Goal: Task Accomplishment & Management: Use online tool/utility

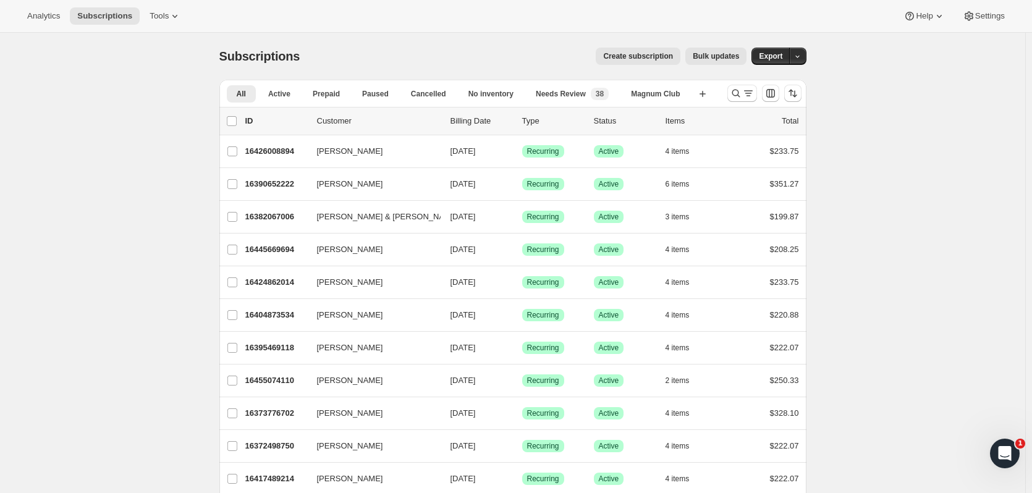
click at [735, 95] on icon "Search and filter results" at bounding box center [736, 93] width 12 height 12
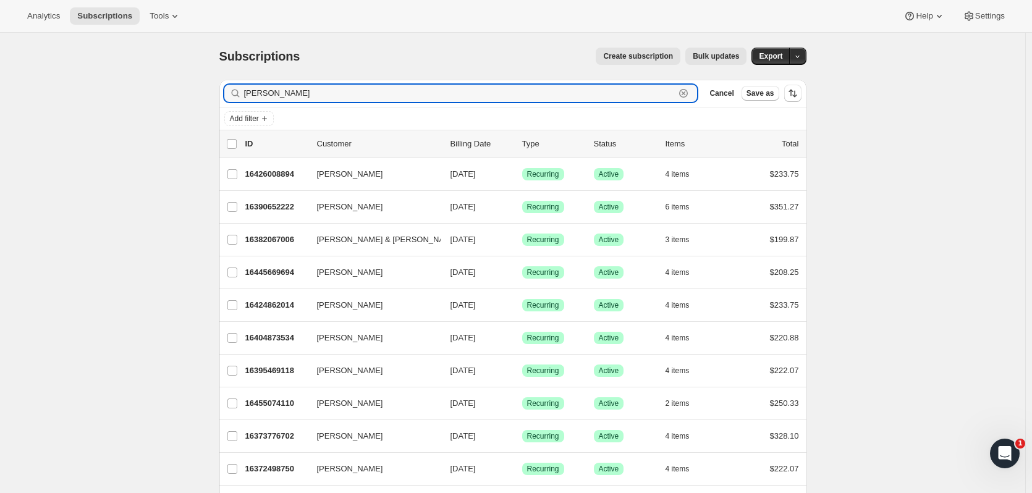
type input "[PERSON_NAME]"
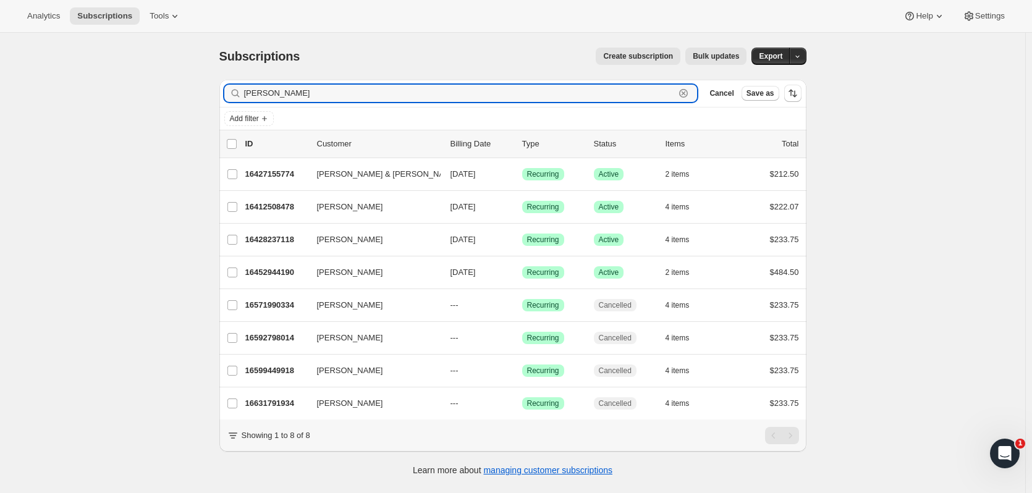
click at [338, 90] on input "[PERSON_NAME]" at bounding box center [459, 93] width 431 height 17
click at [282, 273] on p "16452944190" at bounding box center [276, 272] width 62 height 12
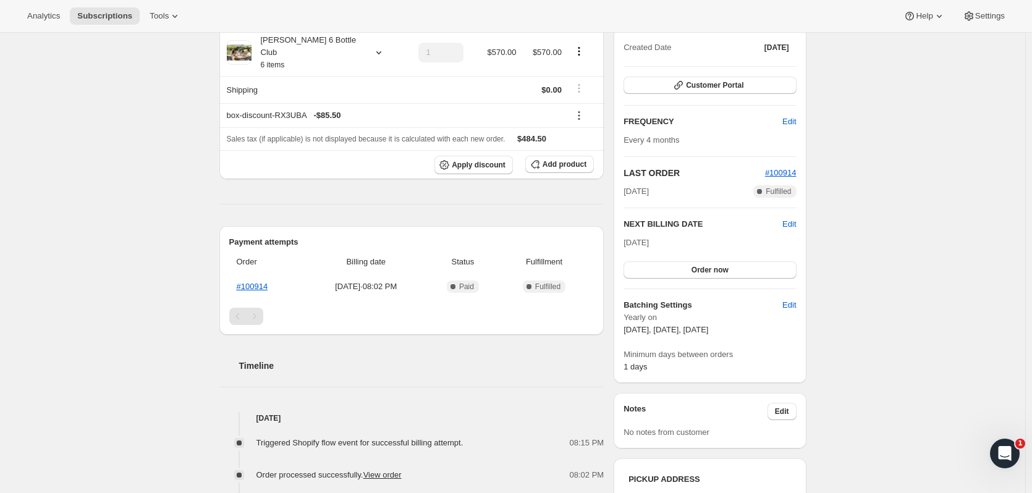
scroll to position [250, 0]
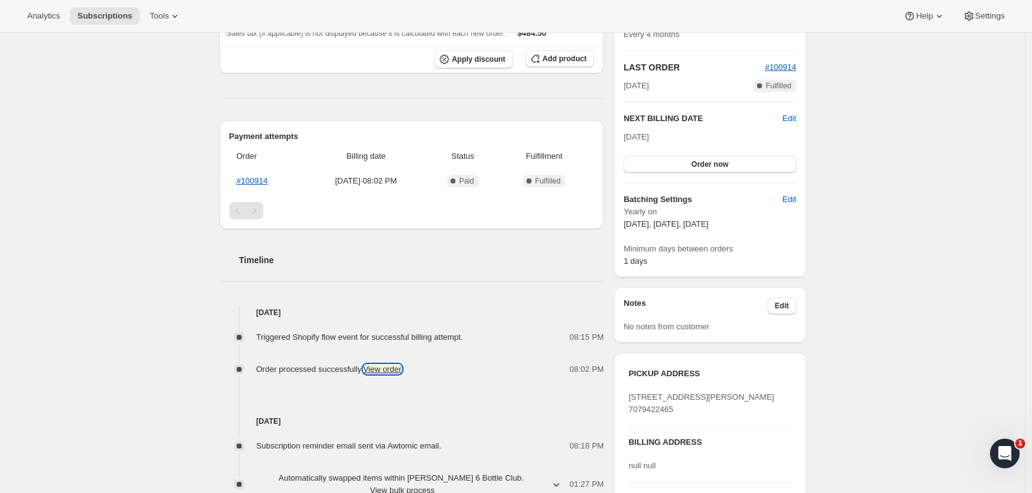
click at [379, 365] on link "View order" at bounding box center [382, 369] width 38 height 9
click at [260, 176] on link "#100914" at bounding box center [253, 180] width 32 height 9
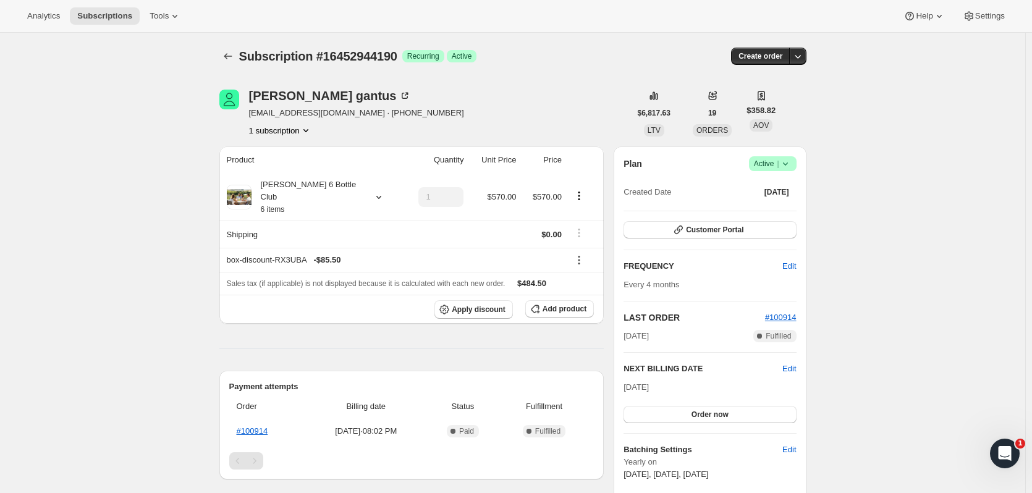
click at [230, 57] on icon "Subscriptions" at bounding box center [228, 56] width 12 height 12
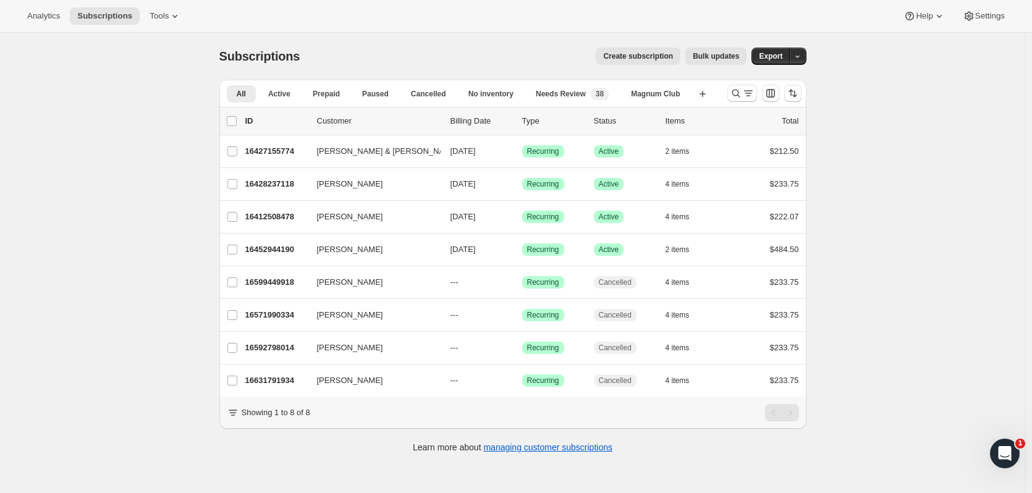
click at [730, 89] on button "Search and filter results" at bounding box center [742, 93] width 30 height 17
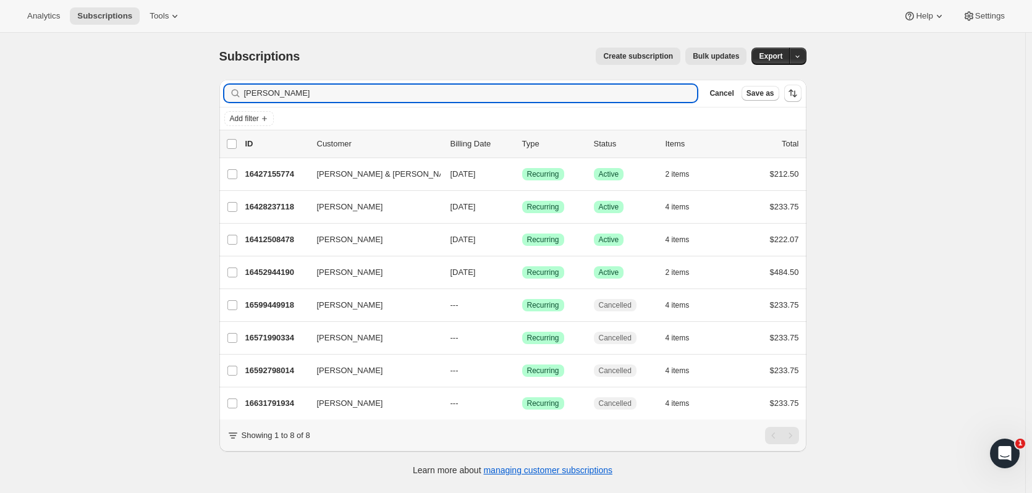
drag, startPoint x: 339, startPoint y: 92, endPoint x: 125, endPoint y: 99, distance: 213.9
click at [125, 102] on div "Subscriptions. This page is ready Subscriptions Create subscription Bulk update…" at bounding box center [512, 279] width 1025 height 493
type input "[PERSON_NAME]"
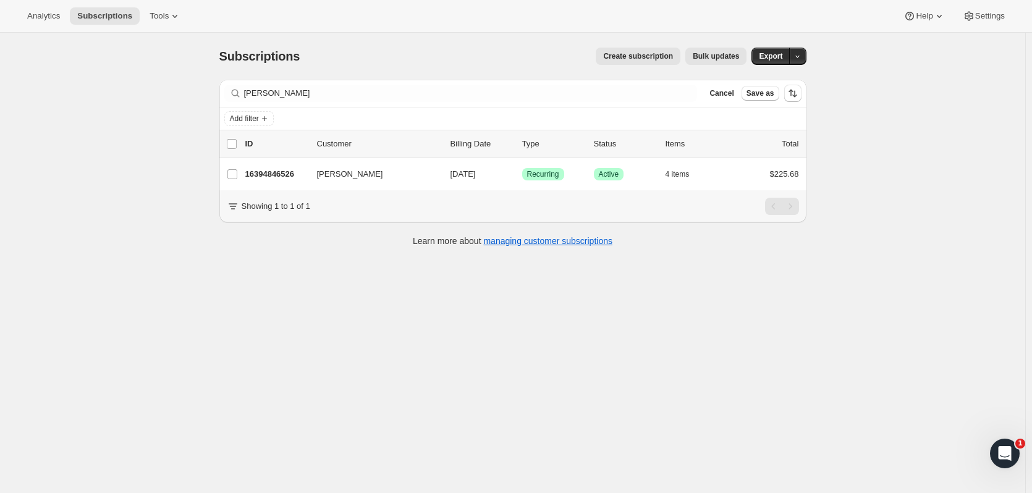
click at [289, 177] on p "16394846526" at bounding box center [276, 174] width 62 height 12
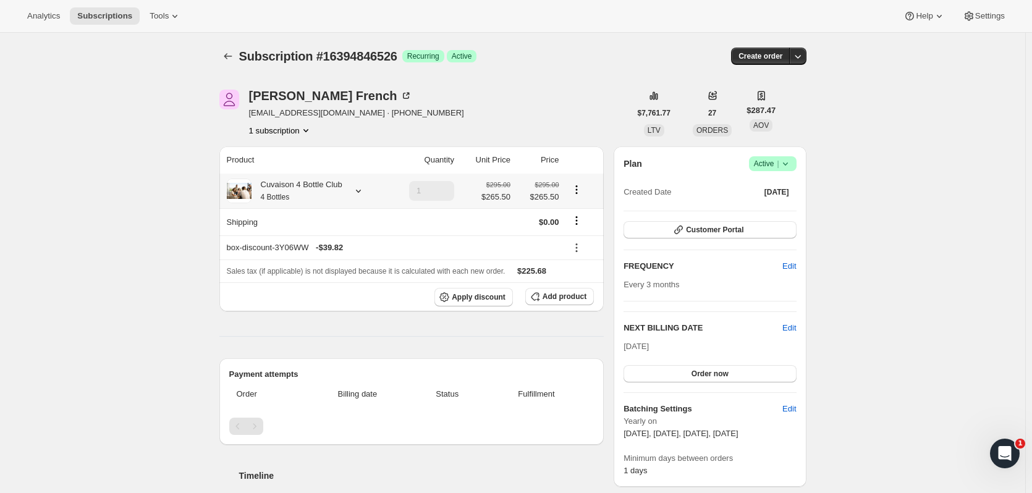
click at [363, 191] on icon at bounding box center [358, 191] width 12 height 12
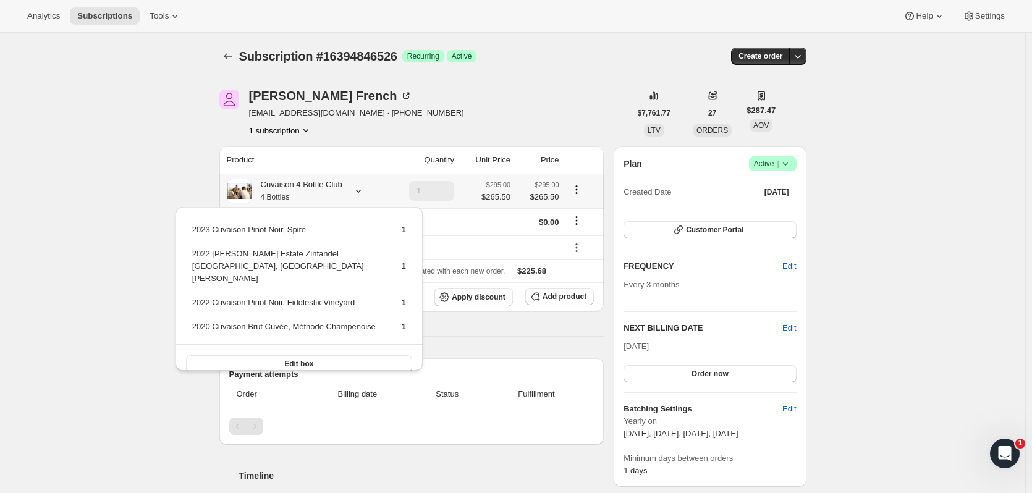
click at [390, 355] on button "Edit box" at bounding box center [299, 363] width 226 height 17
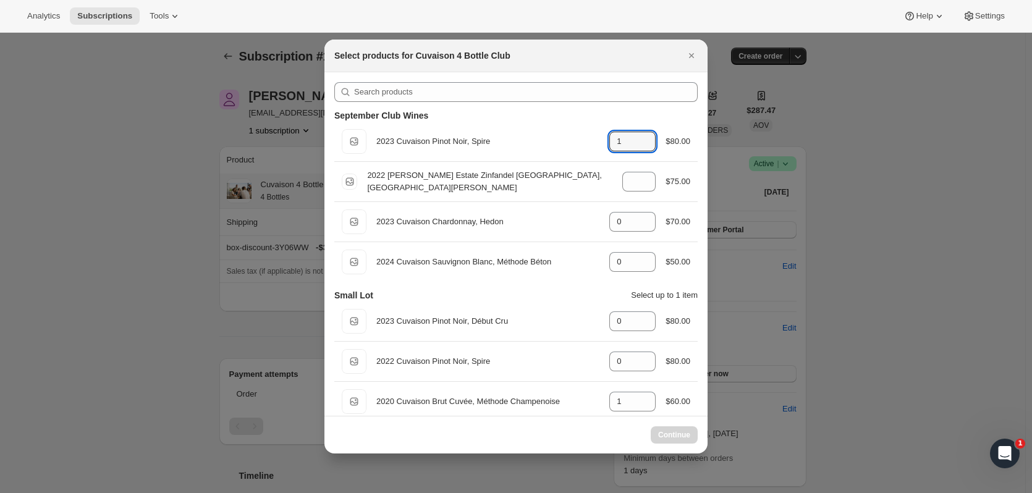
click at [640, 148] on icon ":rki:" at bounding box center [646, 145] width 12 height 12
click at [651, 145] on div "1" at bounding box center [632, 142] width 46 height 20
click at [645, 145] on icon ":rki:" at bounding box center [646, 145] width 12 height 12
click at [640, 145] on icon ":rki:" at bounding box center [646, 145] width 12 height 12
type input "0"
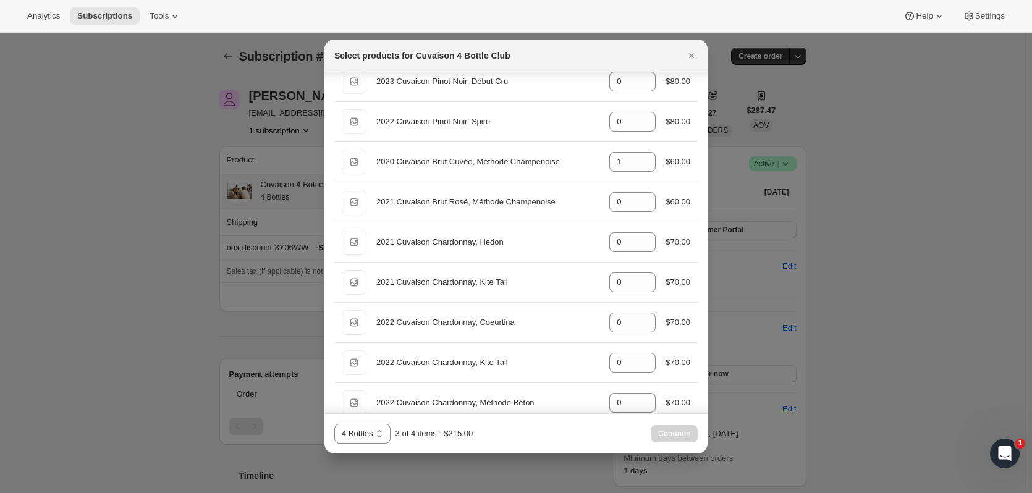
scroll to position [254, 0]
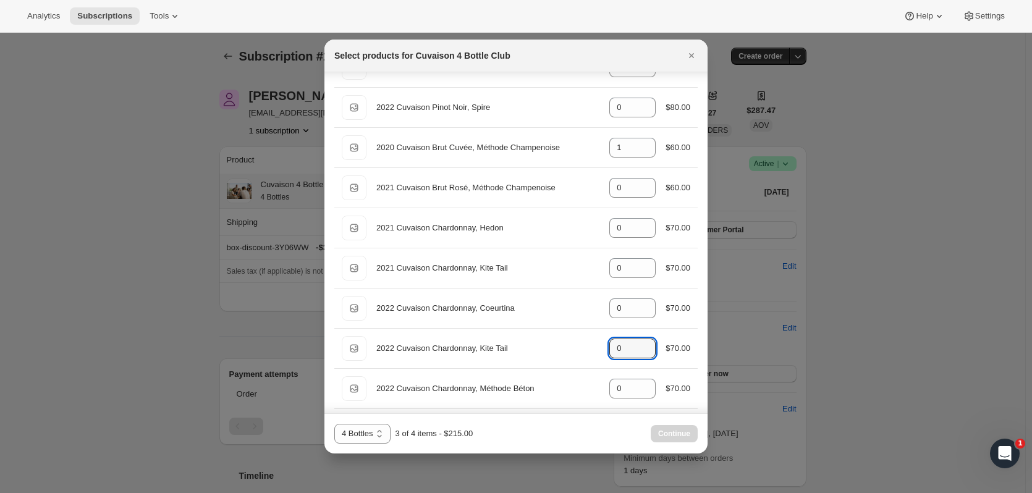
click at [640, 345] on icon ":rki:" at bounding box center [646, 345] width 12 height 12
type input "1"
click at [665, 433] on span "Continue" at bounding box center [674, 434] width 32 height 10
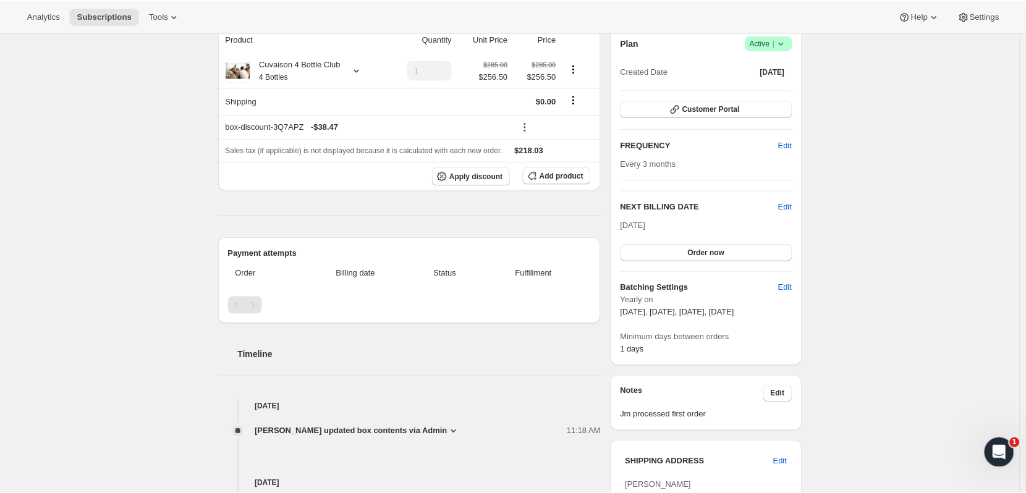
scroll to position [203, 0]
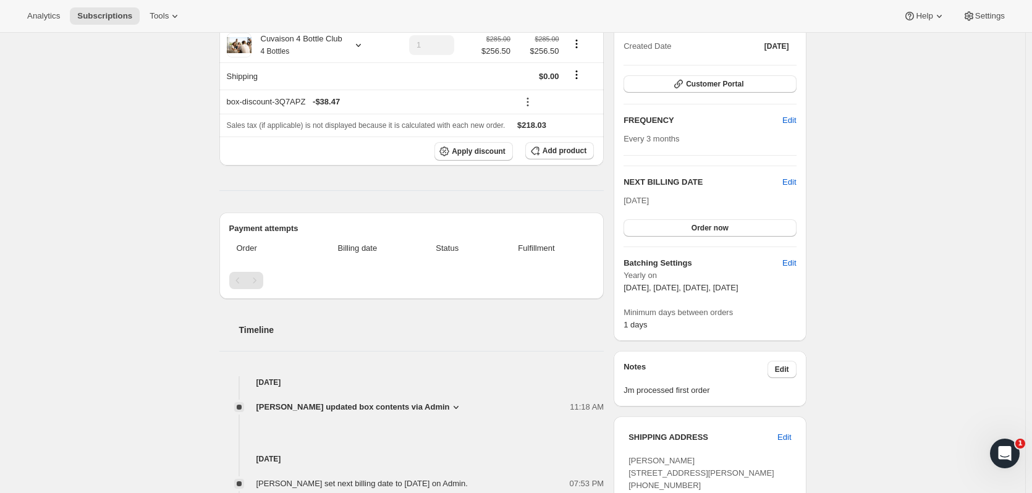
click at [764, 227] on button "Order now" at bounding box center [709, 227] width 172 height 17
click at [764, 229] on button "Click to confirm" at bounding box center [709, 227] width 172 height 17
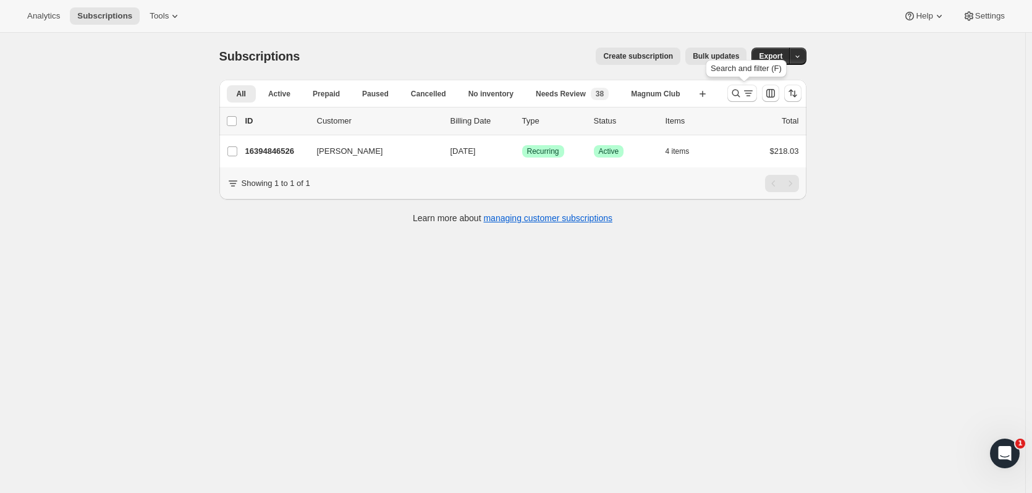
click at [737, 90] on icon "Search and filter results" at bounding box center [736, 93] width 12 height 12
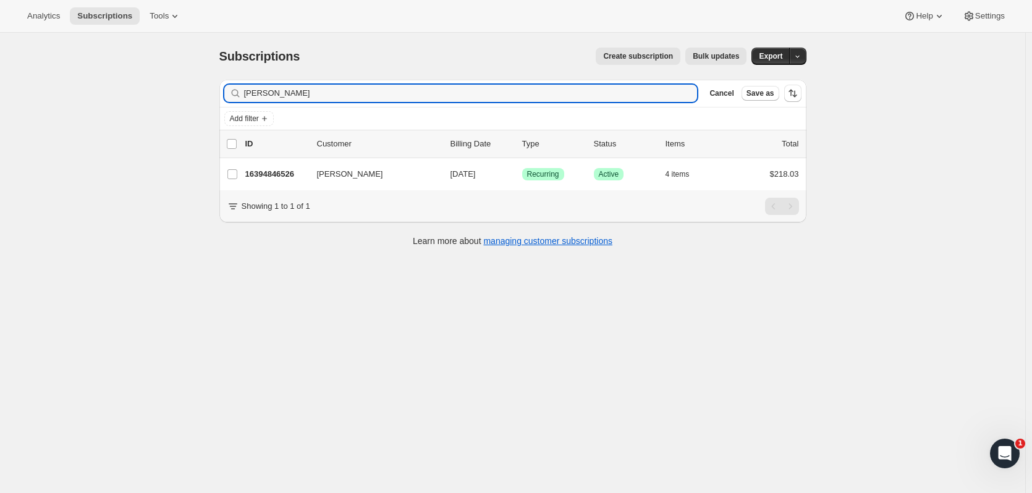
drag, startPoint x: 297, startPoint y: 98, endPoint x: 177, endPoint y: 72, distance: 122.6
click at [177, 77] on div "Subscriptions. This page is ready Subscriptions Create subscription Bulk update…" at bounding box center [512, 279] width 1025 height 493
type input "ted sang"
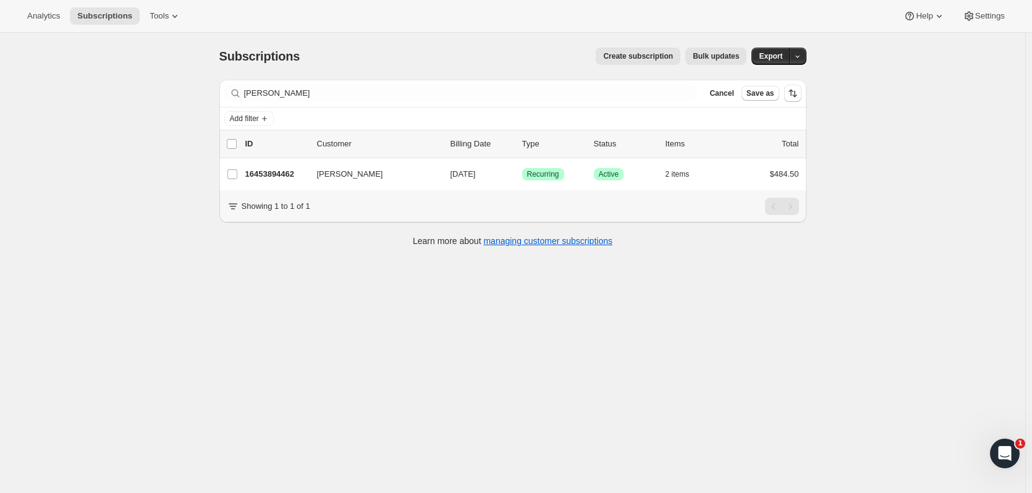
click at [265, 169] on p "16453894462" at bounding box center [276, 174] width 62 height 12
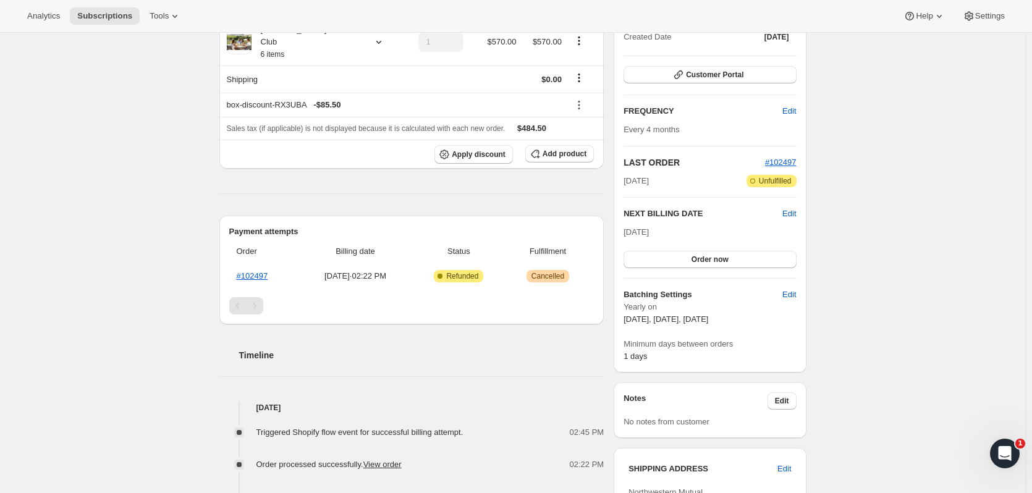
scroll to position [80, 0]
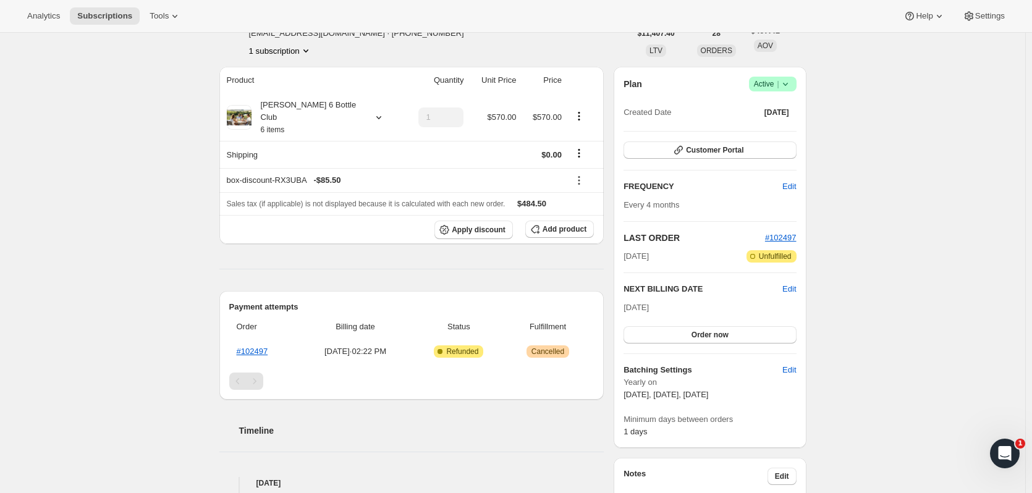
click at [724, 153] on span "Customer Portal" at bounding box center [714, 150] width 57 height 10
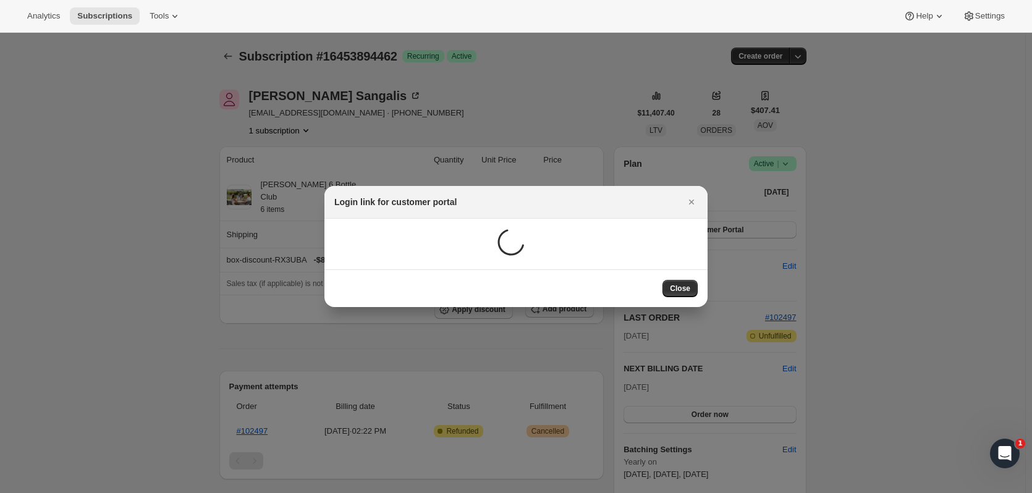
scroll to position [0, 0]
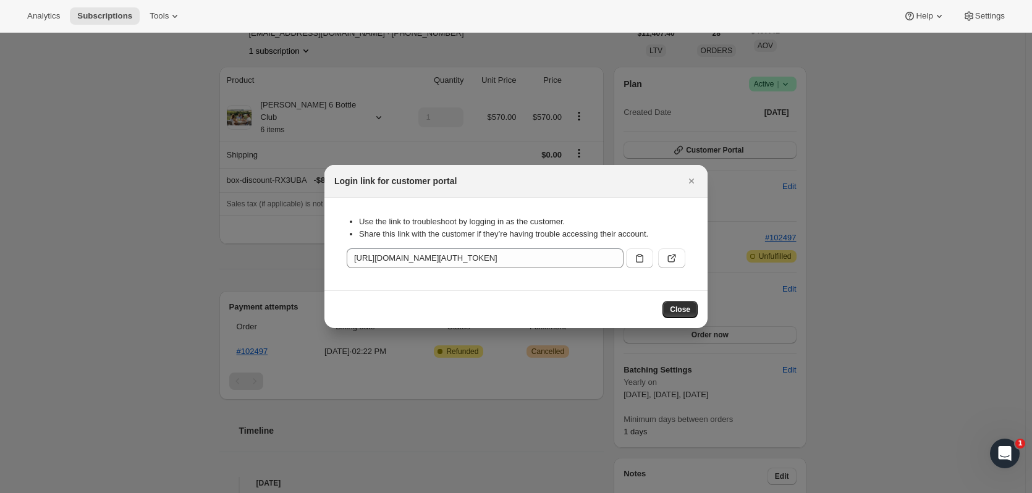
click at [667, 256] on icon ":r36:" at bounding box center [671, 258] width 12 height 12
click at [689, 178] on icon "Close" at bounding box center [691, 181] width 12 height 12
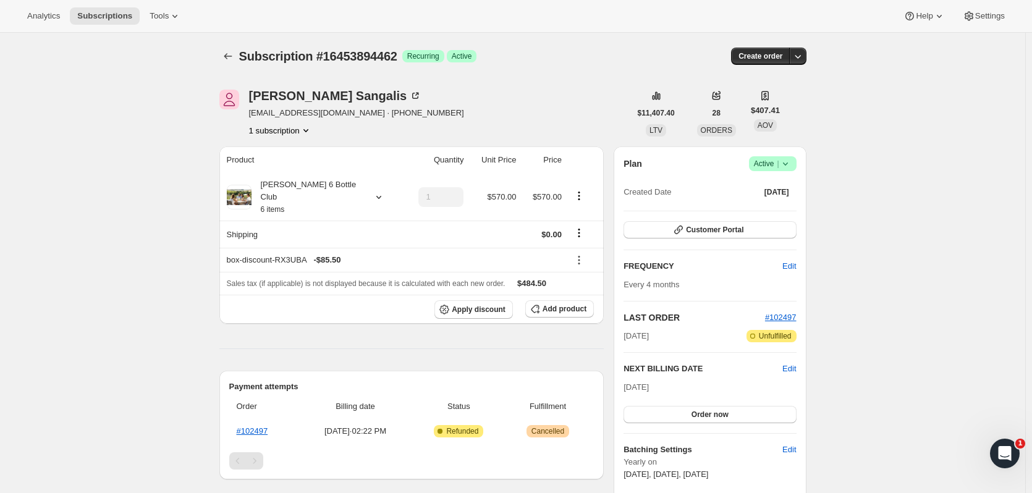
scroll to position [80, 0]
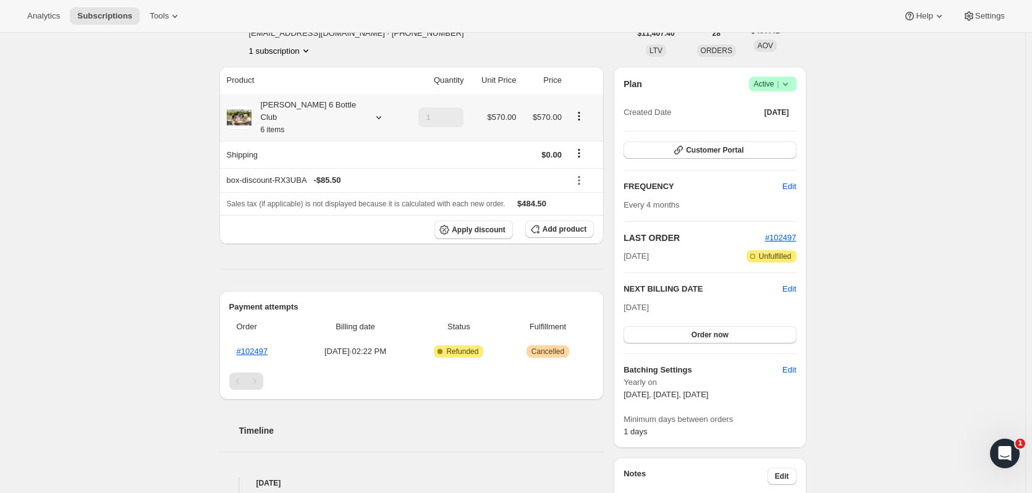
click at [373, 111] on icon at bounding box center [379, 117] width 12 height 12
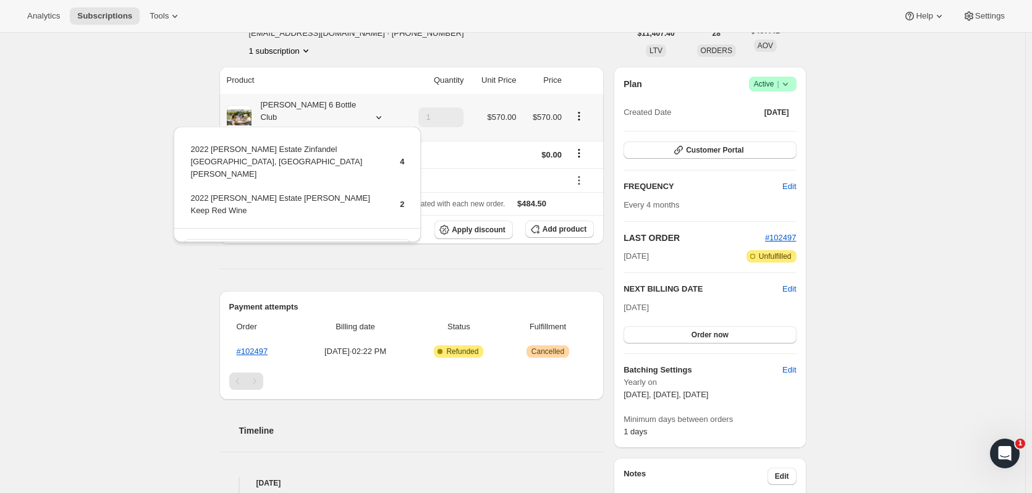
click at [373, 111] on icon at bounding box center [379, 117] width 12 height 12
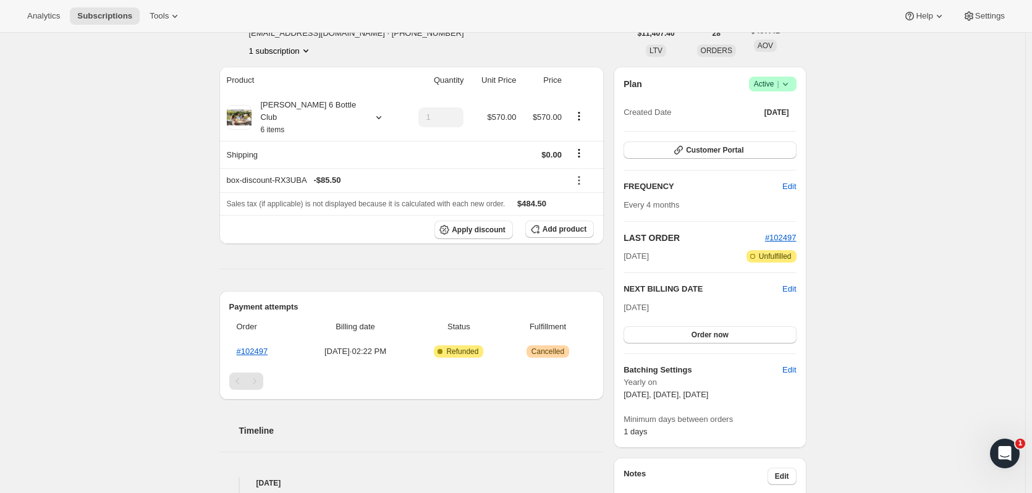
scroll to position [0, 0]
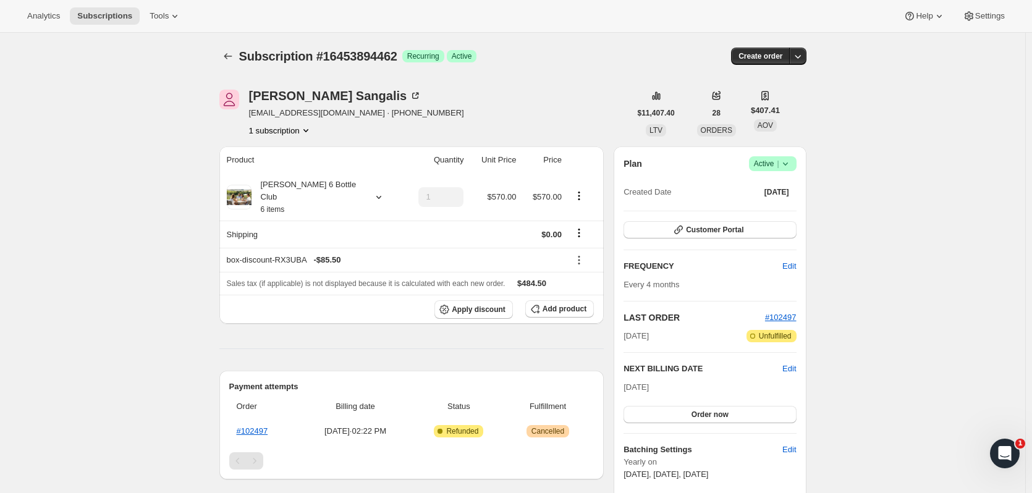
click at [803, 59] on icon "button" at bounding box center [797, 56] width 12 height 12
click at [723, 98] on span "Create custom one-time order" at bounding box center [748, 102] width 107 height 9
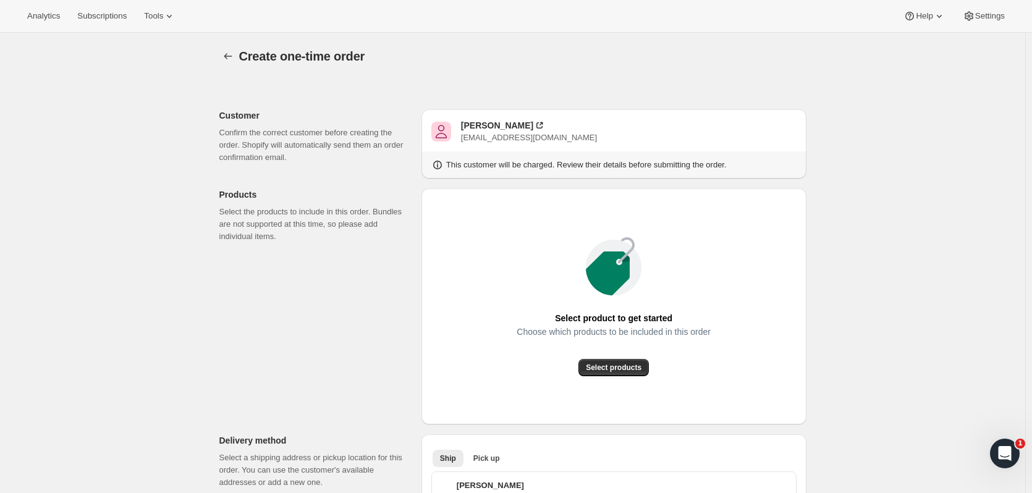
click at [626, 375] on button "Select products" at bounding box center [613, 367] width 70 height 17
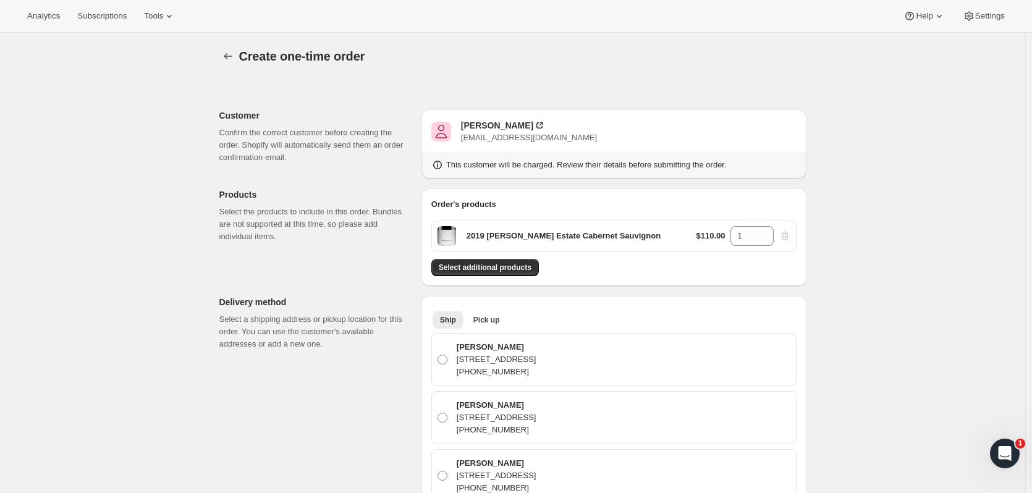
click at [526, 259] on div "Order's products 2019 Brandlin Estate Cabernet Sauvignon $110.00 1 Select addit…" at bounding box center [613, 237] width 365 height 78
click at [526, 262] on button "Select additional products" at bounding box center [485, 267] width 108 height 17
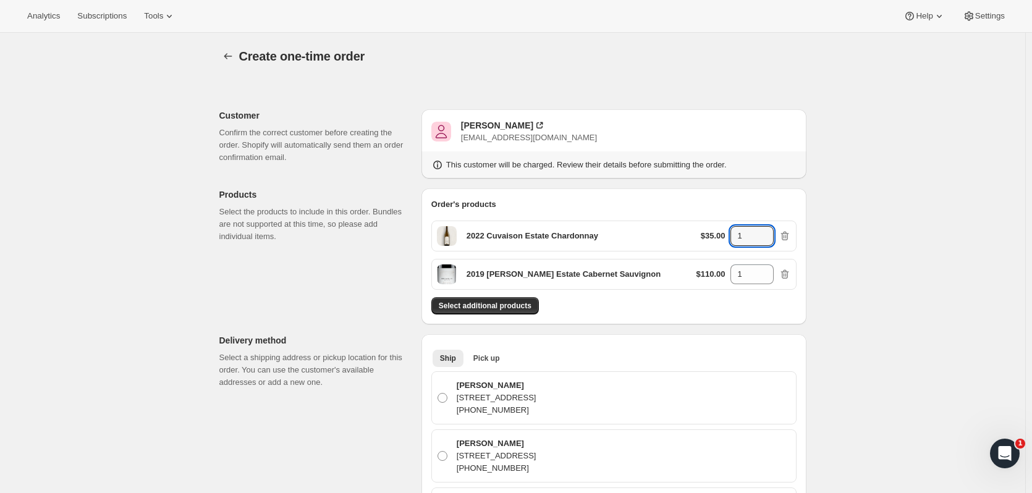
click at [765, 232] on icon at bounding box center [764, 232] width 12 height 12
type input "3"
click at [766, 268] on icon at bounding box center [764, 270] width 12 height 12
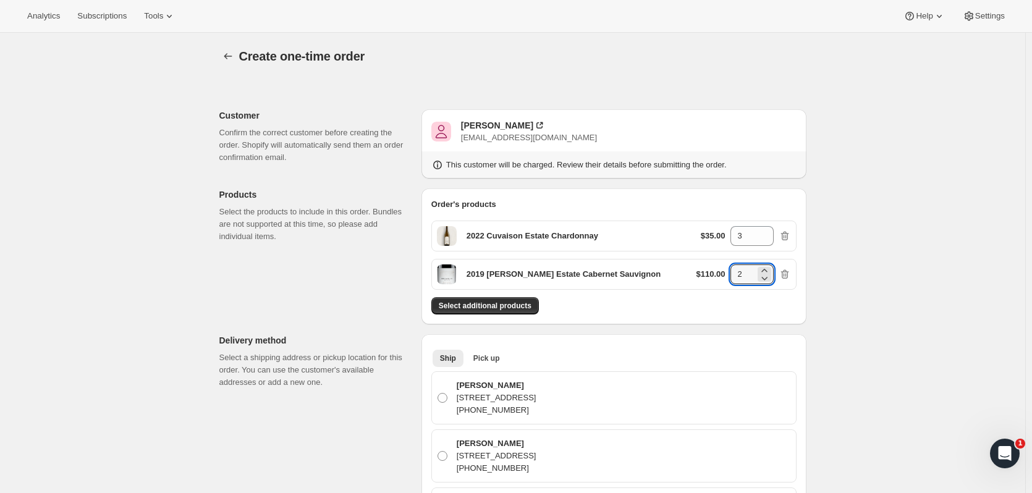
type input "3"
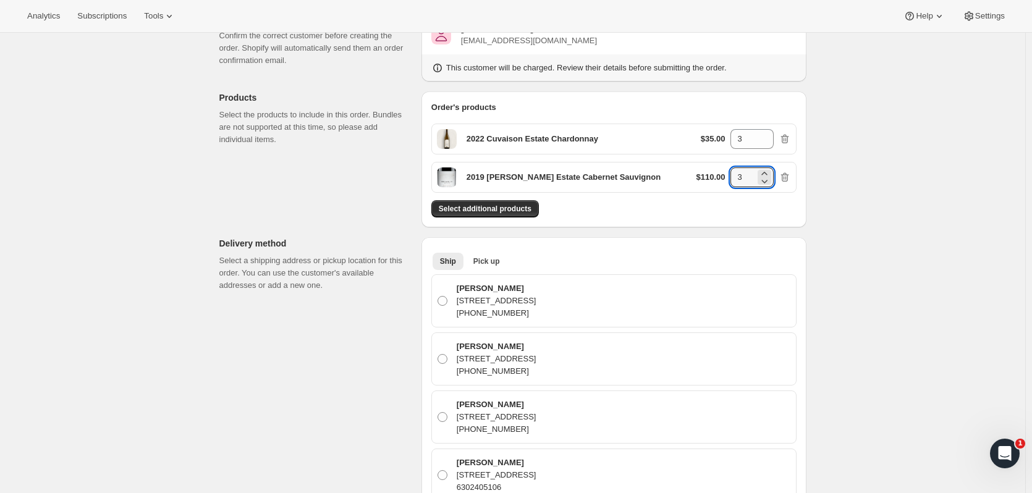
click at [536, 355] on p "34575 N. Legend Trail Parkway, Scottsdale, AZ, 85262, United States" at bounding box center [497, 359] width 80 height 12
click at [438, 355] on input "Ted Sangalis 34575 N. Legend Trail Parkway, Scottsdale, AZ, 85262, United State…" at bounding box center [437, 354] width 1 height 1
radio input "true"
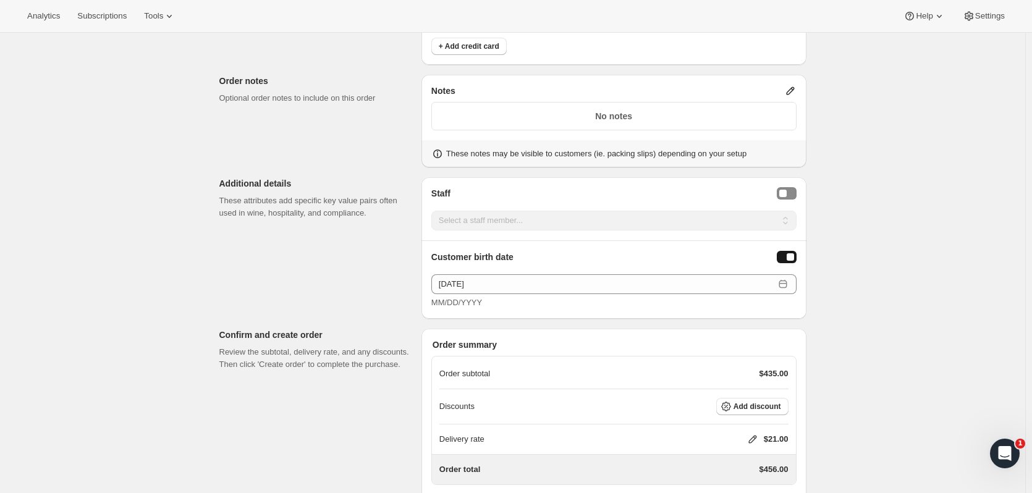
scroll to position [1221, 0]
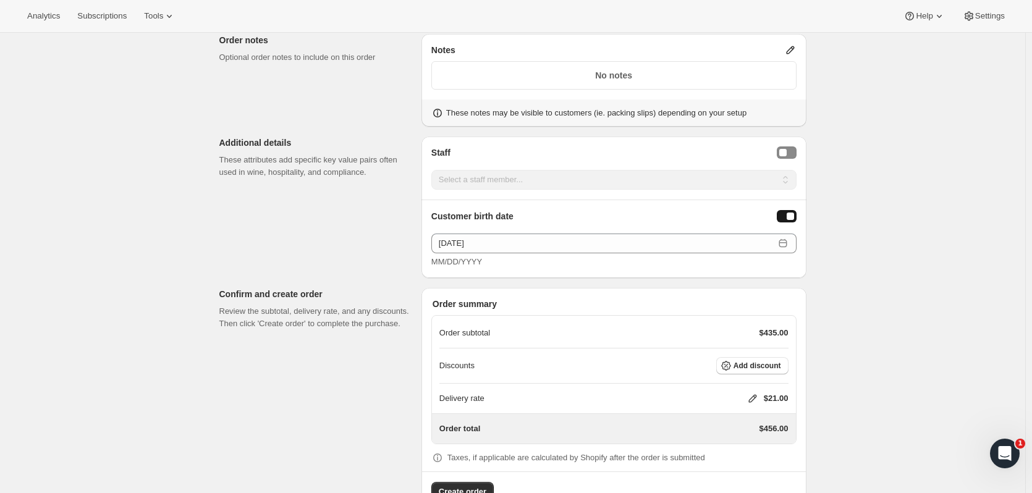
click at [755, 367] on span "Add discount" at bounding box center [757, 366] width 48 height 10
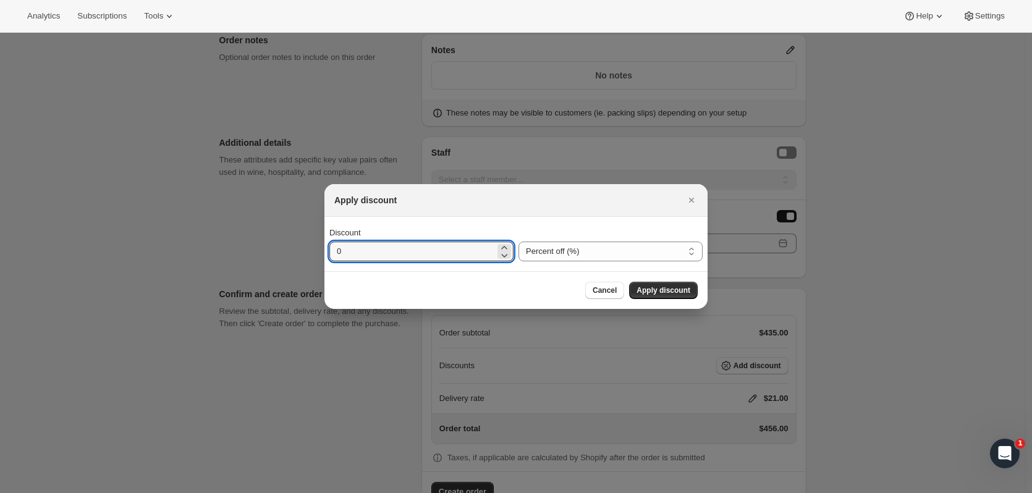
click at [445, 250] on input "0" at bounding box center [412, 252] width 166 height 20
type input "20"
click at [666, 287] on span "Apply discount" at bounding box center [663, 290] width 54 height 10
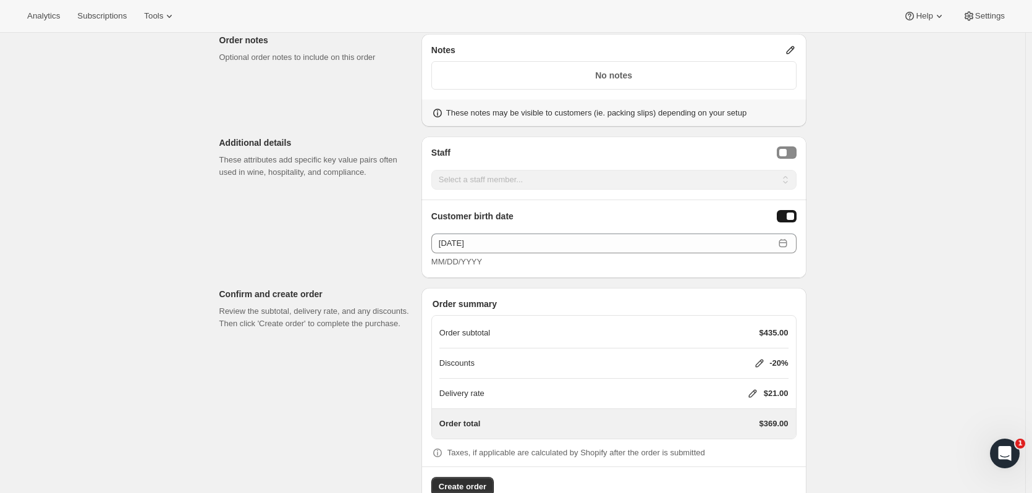
click at [755, 394] on icon at bounding box center [752, 394] width 8 height 8
click at [755, 471] on button "Save" at bounding box center [749, 466] width 32 height 17
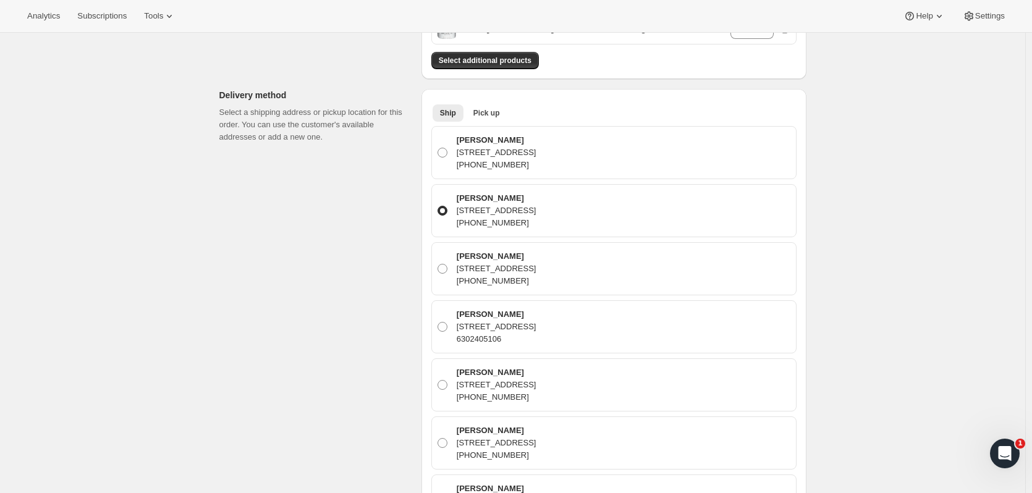
scroll to position [1253, 0]
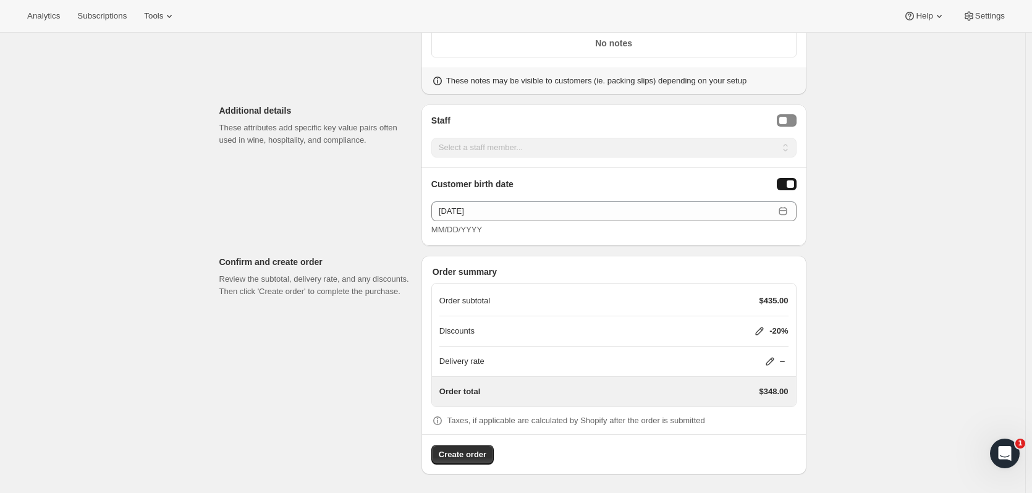
click at [475, 455] on span "Create order" at bounding box center [463, 455] width 48 height 12
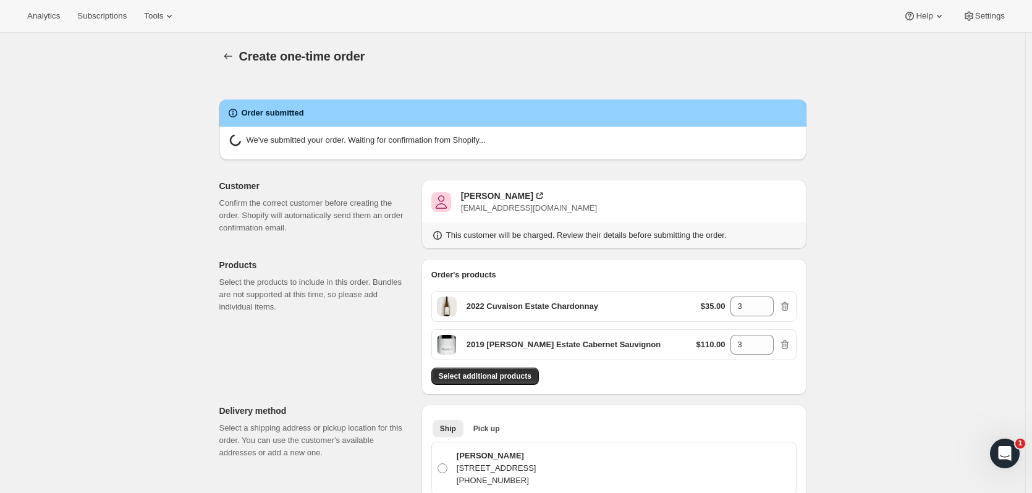
radio input "true"
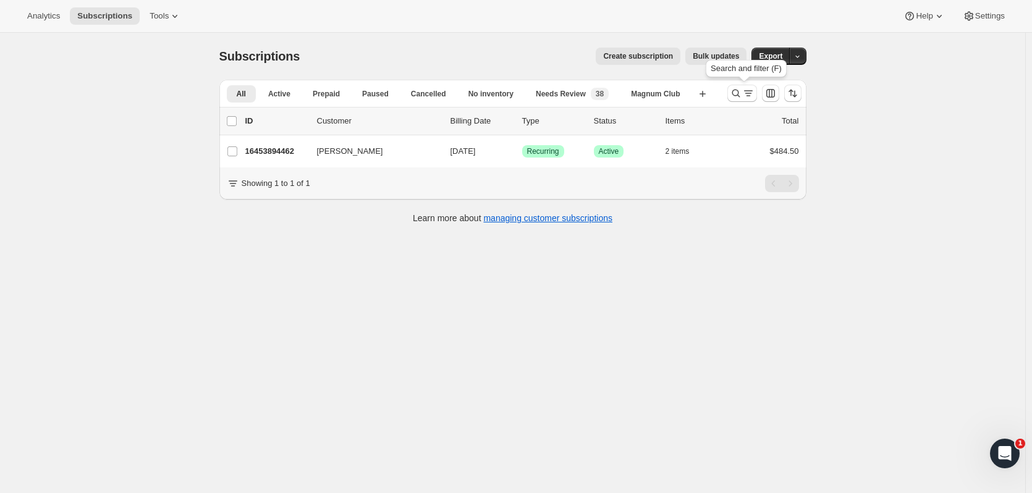
click at [740, 93] on icon "Search and filter results" at bounding box center [736, 93] width 12 height 12
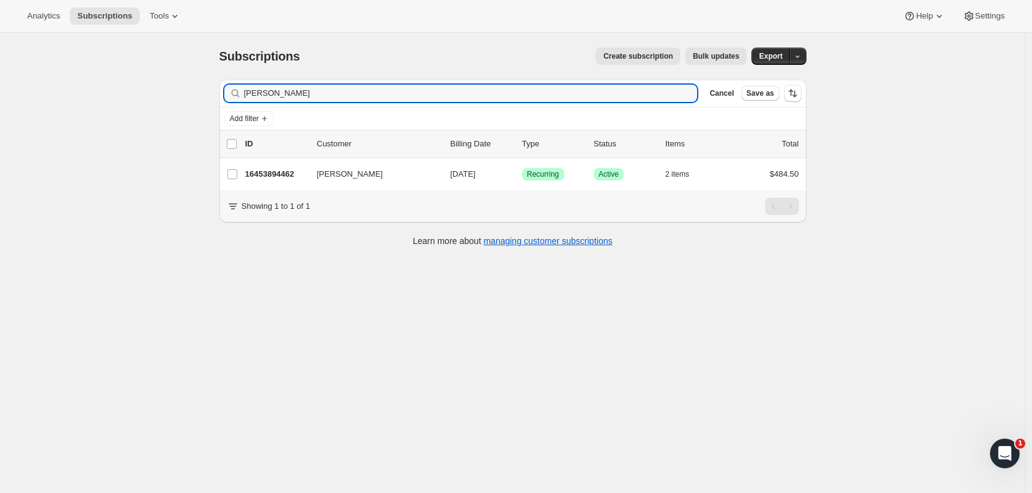
drag, startPoint x: 740, startPoint y: 93, endPoint x: 153, endPoint y: 99, distance: 587.0
click at [153, 99] on div "Subscriptions. This page is ready Subscriptions Create subscription Bulk update…" at bounding box center [512, 279] width 1025 height 493
type input "kuzma"
click at [266, 177] on p "16409657662" at bounding box center [276, 174] width 62 height 12
